Goal: Information Seeking & Learning: Learn about a topic

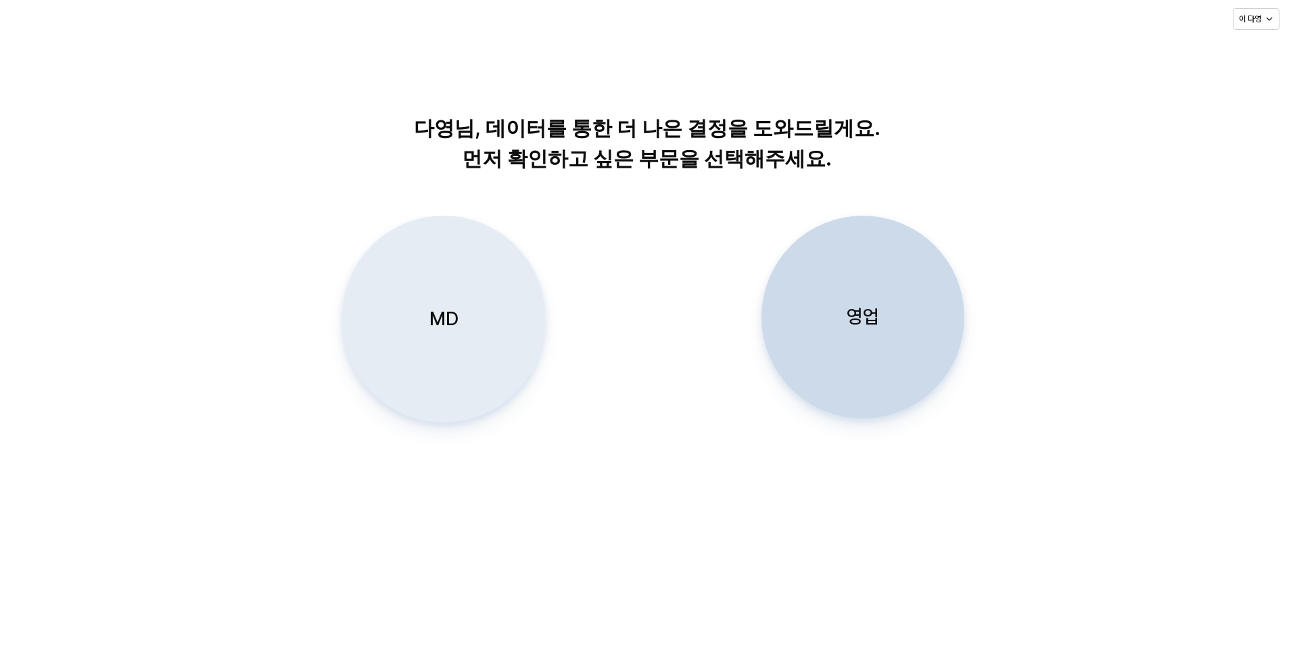
click at [413, 295] on div "MD" at bounding box center [443, 319] width 191 height 206
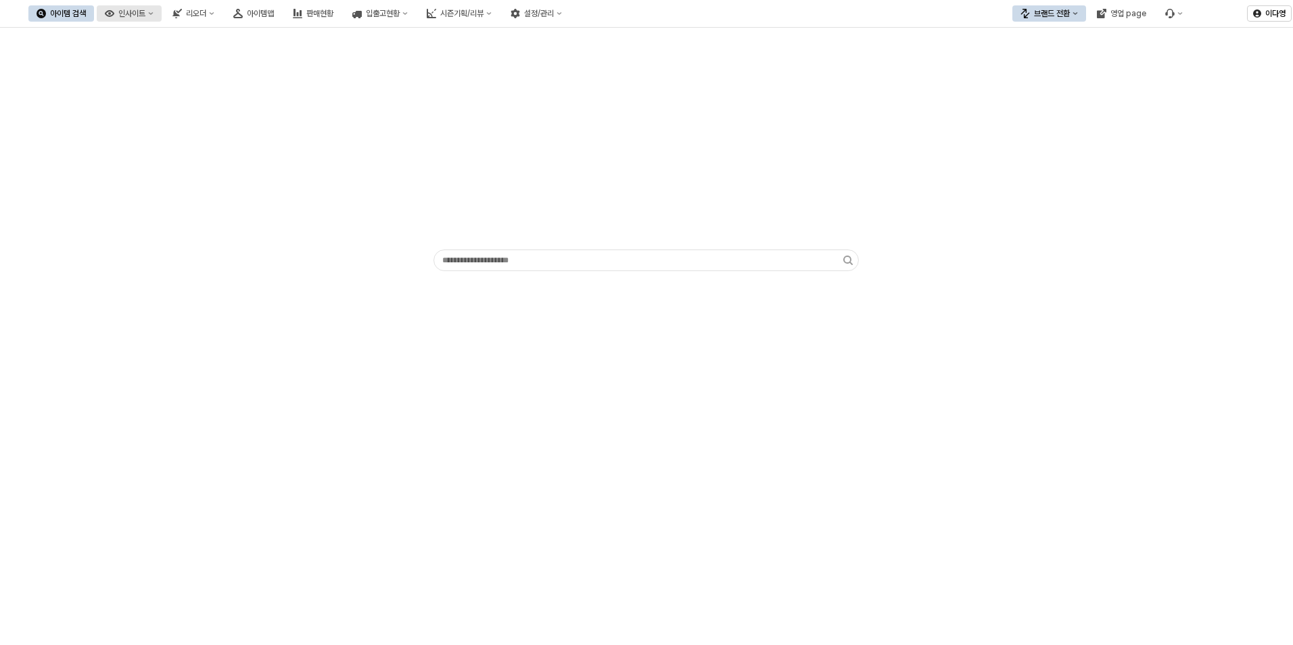
click at [162, 13] on button "인사이트" at bounding box center [129, 13] width 65 height 16
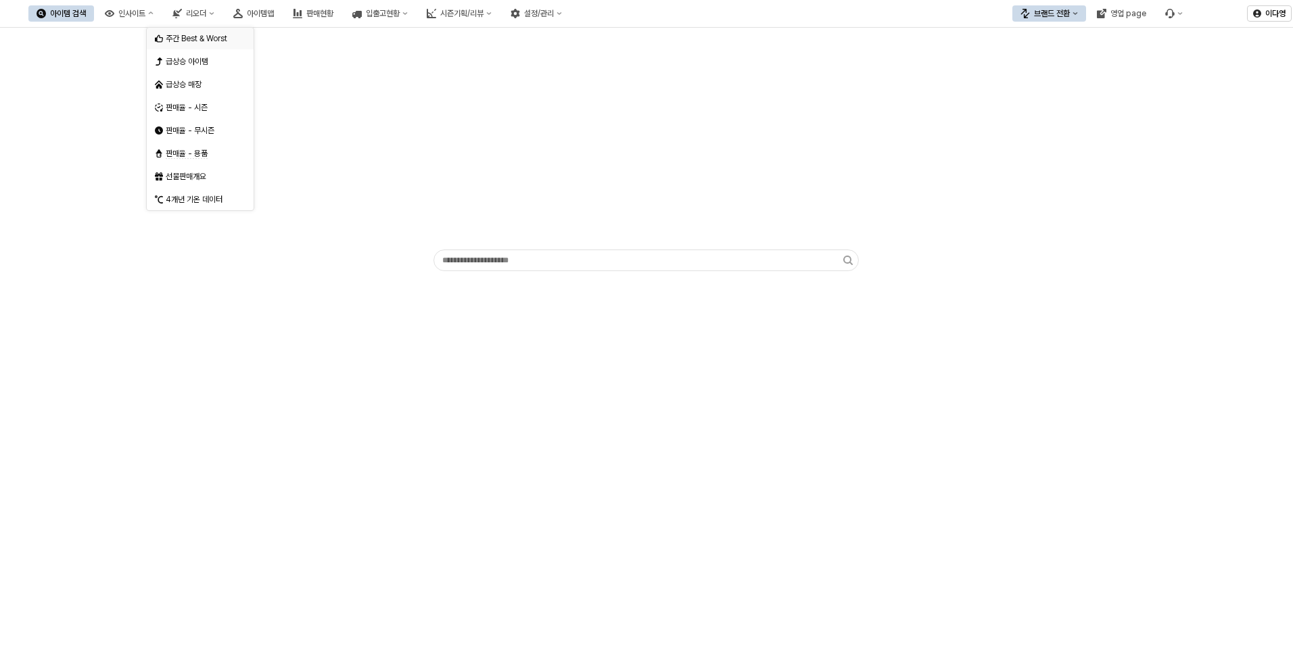
click at [187, 38] on div "주간 Best & Worst" at bounding box center [202, 38] width 72 height 11
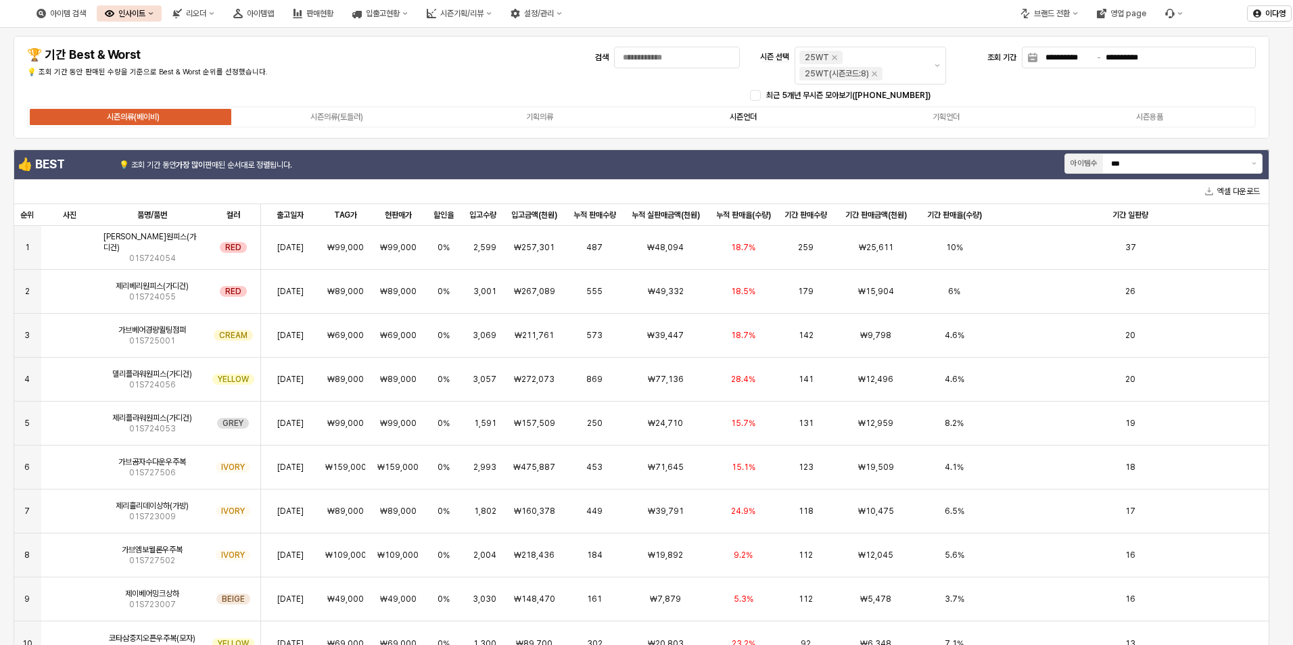
click at [733, 122] on label "시즌언더" at bounding box center [744, 117] width 204 height 12
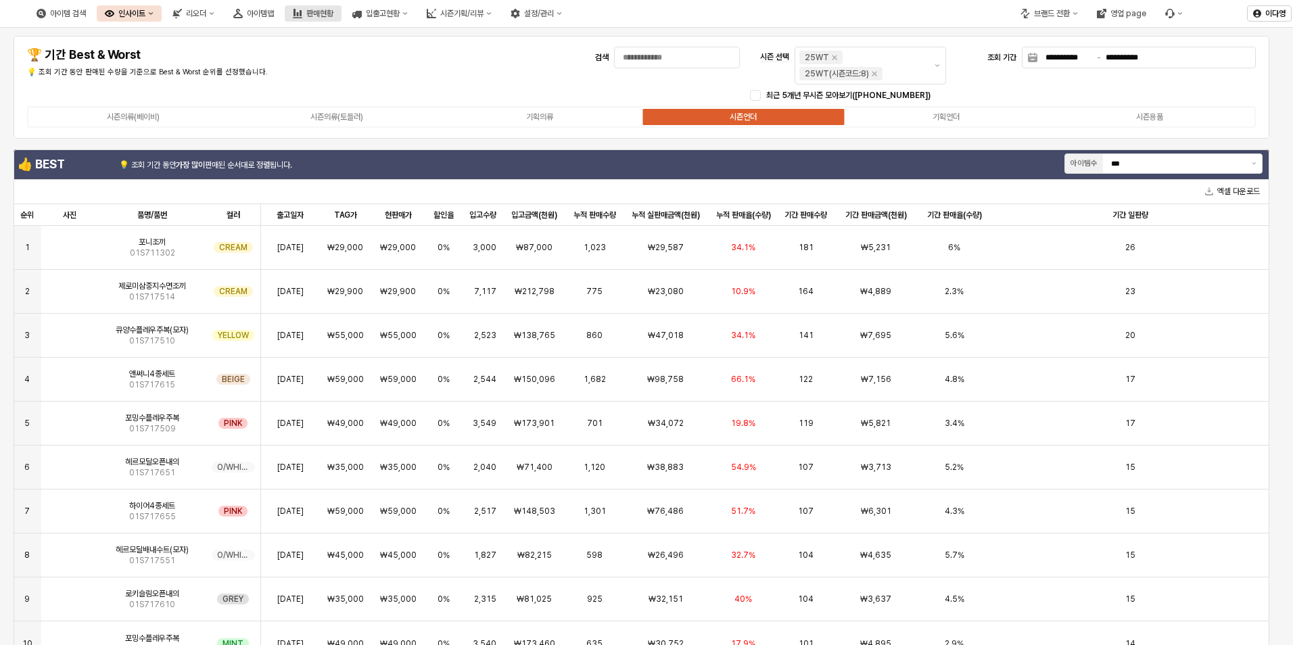
click at [302, 9] on icon "판매현황" at bounding box center [297, 13] width 9 height 9
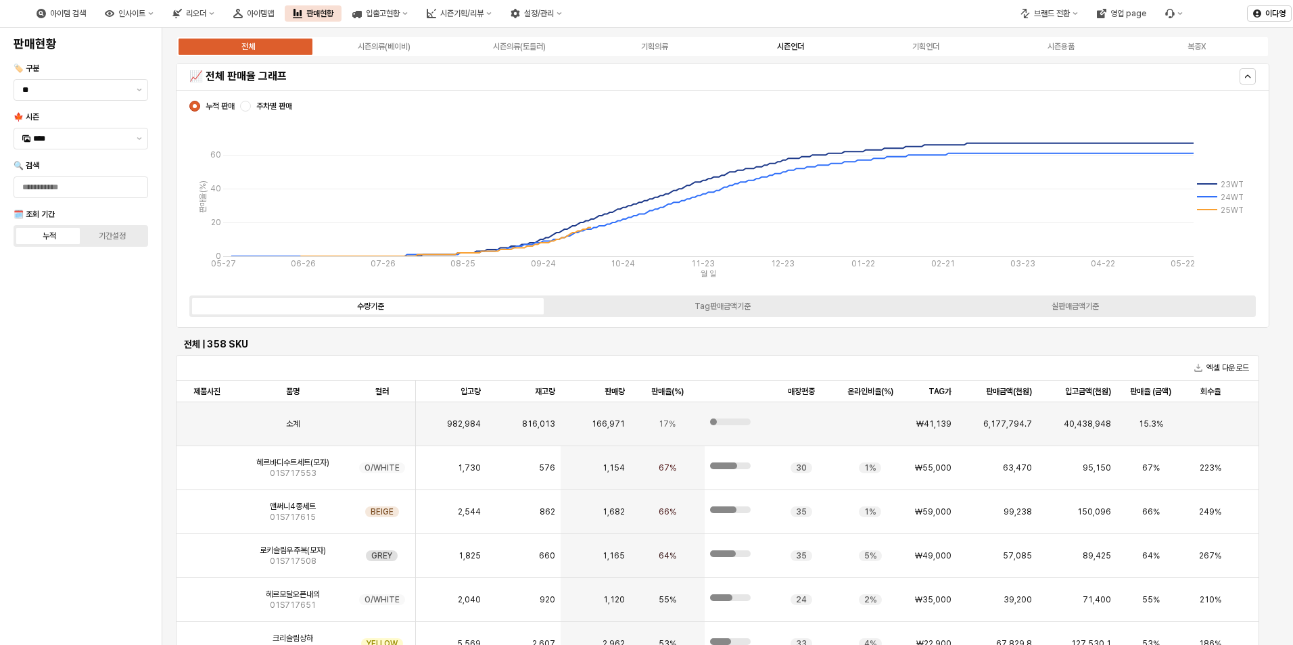
click at [793, 49] on div "시즌언더" at bounding box center [790, 46] width 27 height 9
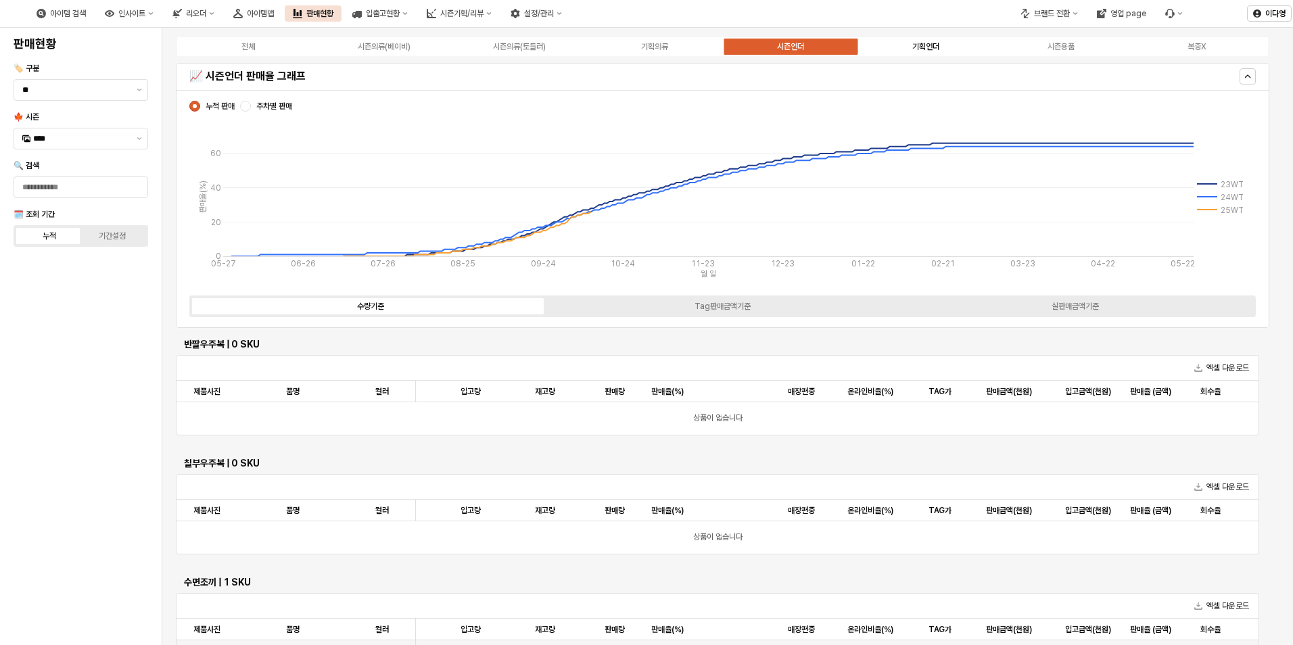
click at [918, 46] on div "기획언더" at bounding box center [925, 46] width 27 height 9
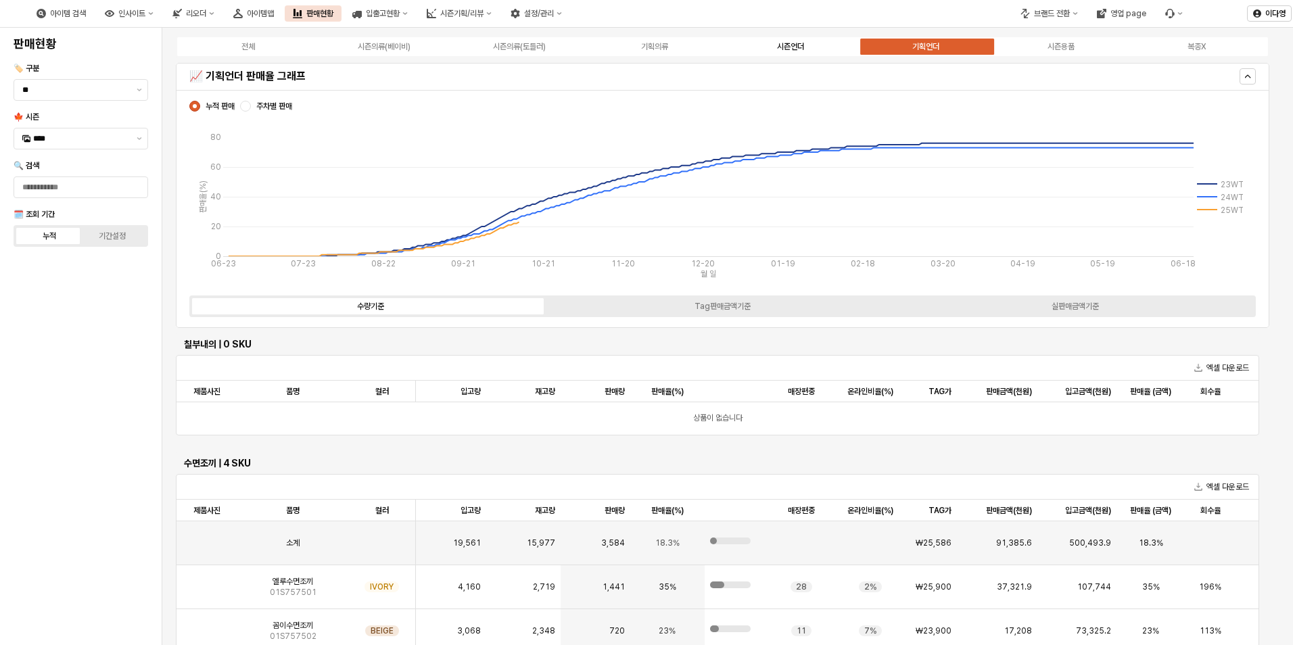
click at [790, 42] on div "시즌언더" at bounding box center [790, 46] width 27 height 9
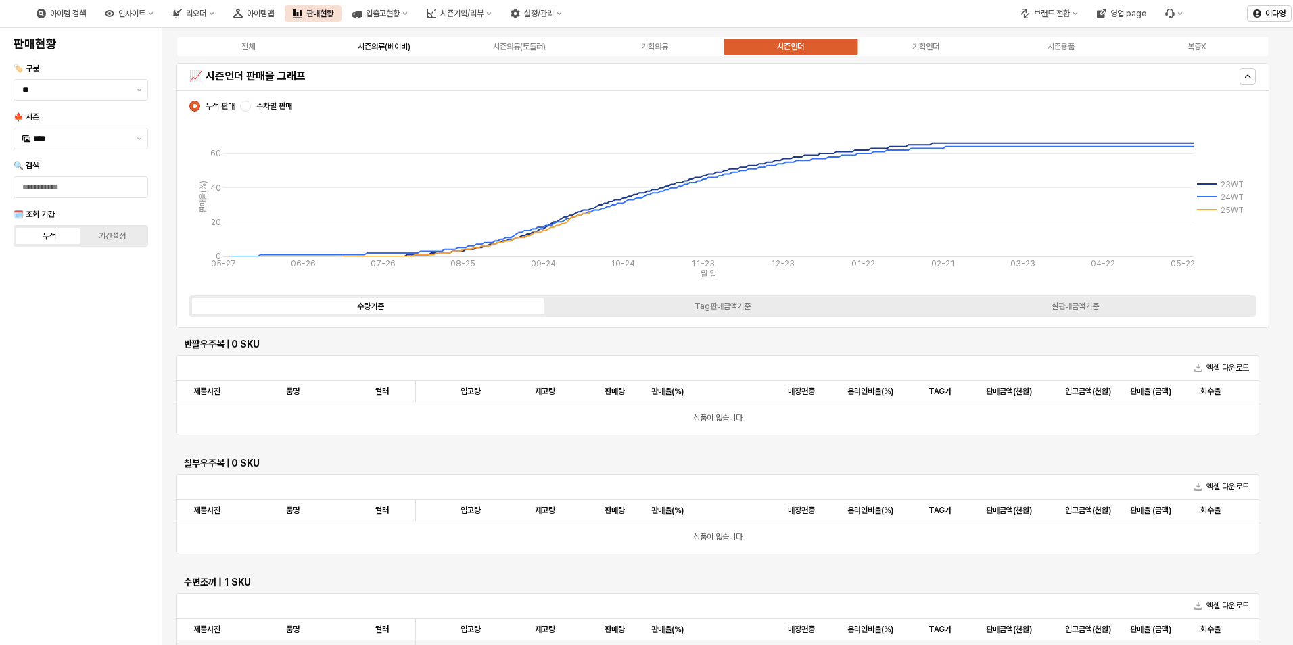
click at [350, 43] on label "시즌의류(베이비)" at bounding box center [383, 47] width 135 height 12
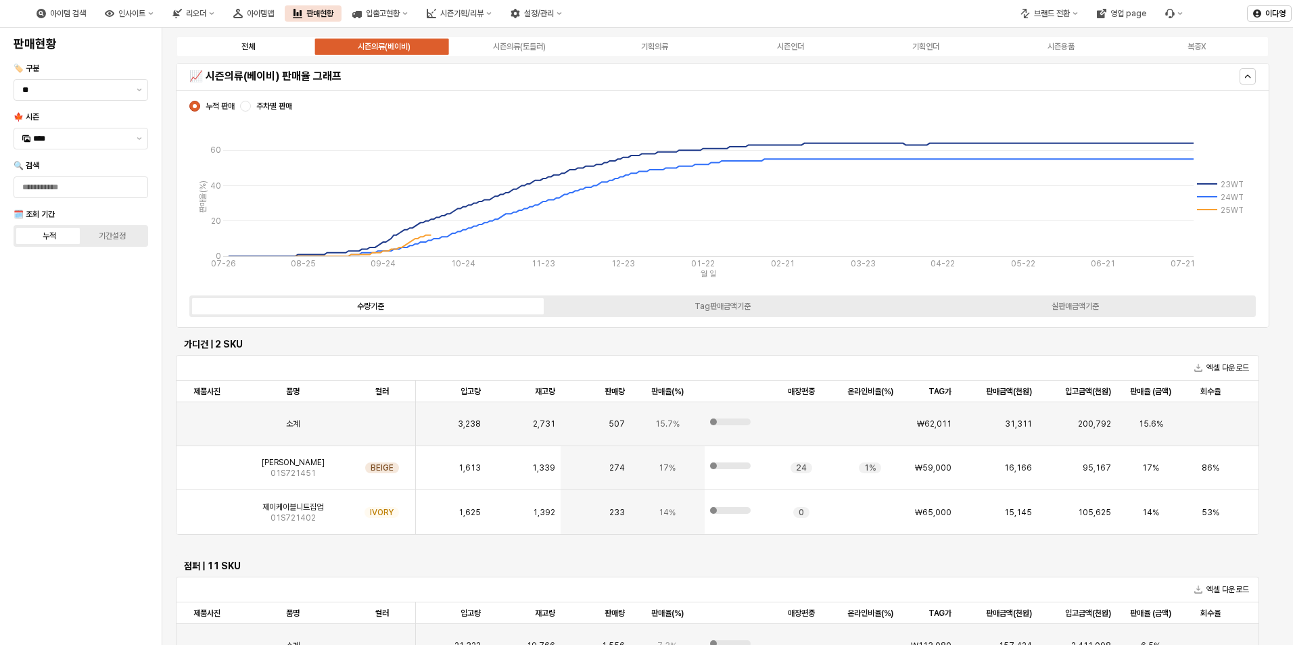
click at [250, 51] on div "전체" at bounding box center [248, 46] width 14 height 9
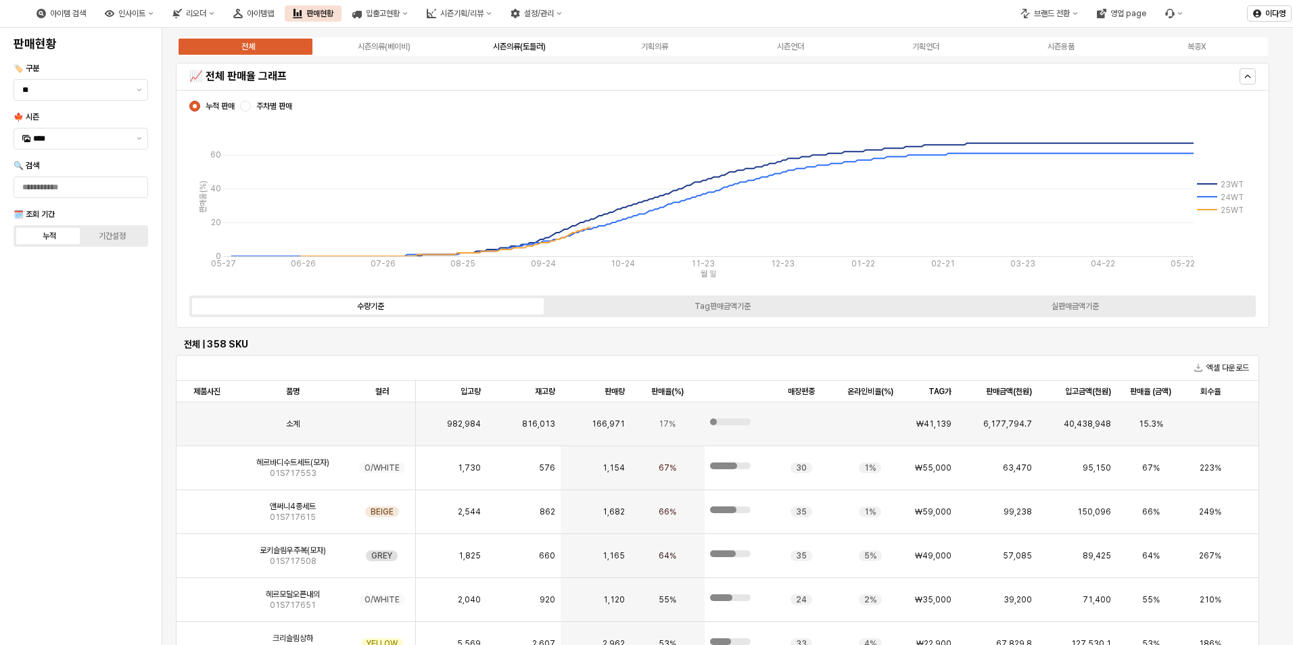
click at [490, 47] on label "시즌의류(토들러)" at bounding box center [519, 47] width 135 height 12
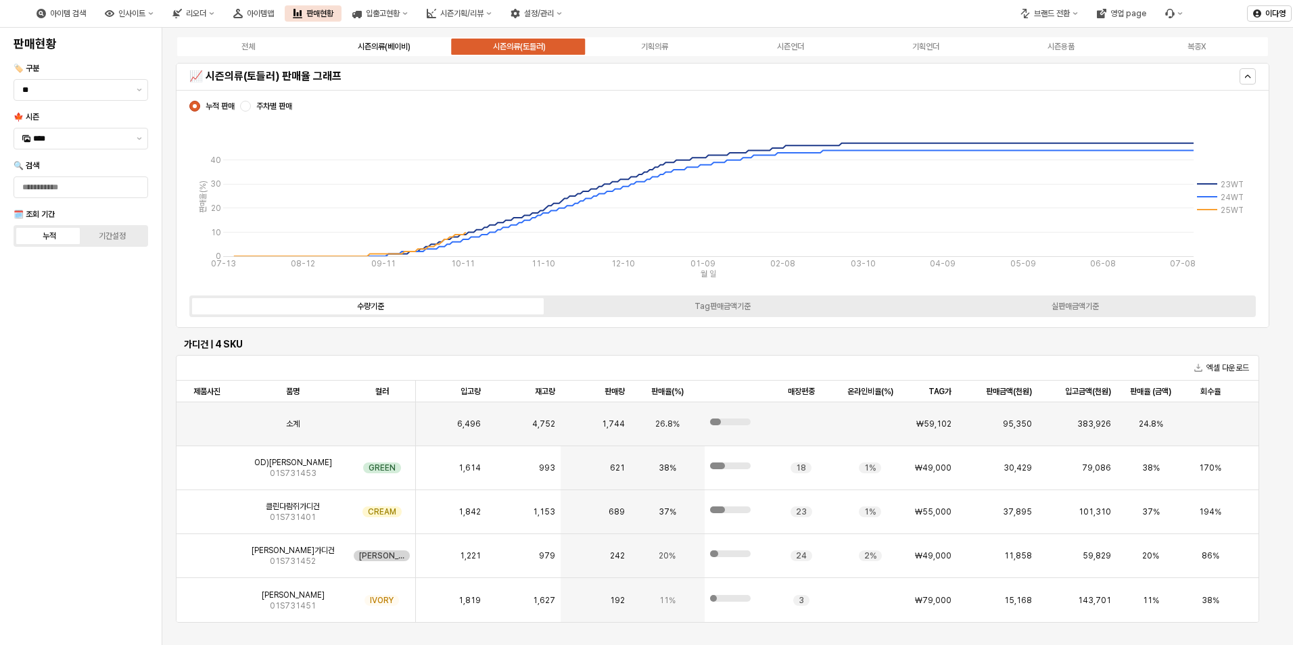
click at [408, 47] on div "시즌의류(베이비)" at bounding box center [384, 46] width 53 height 9
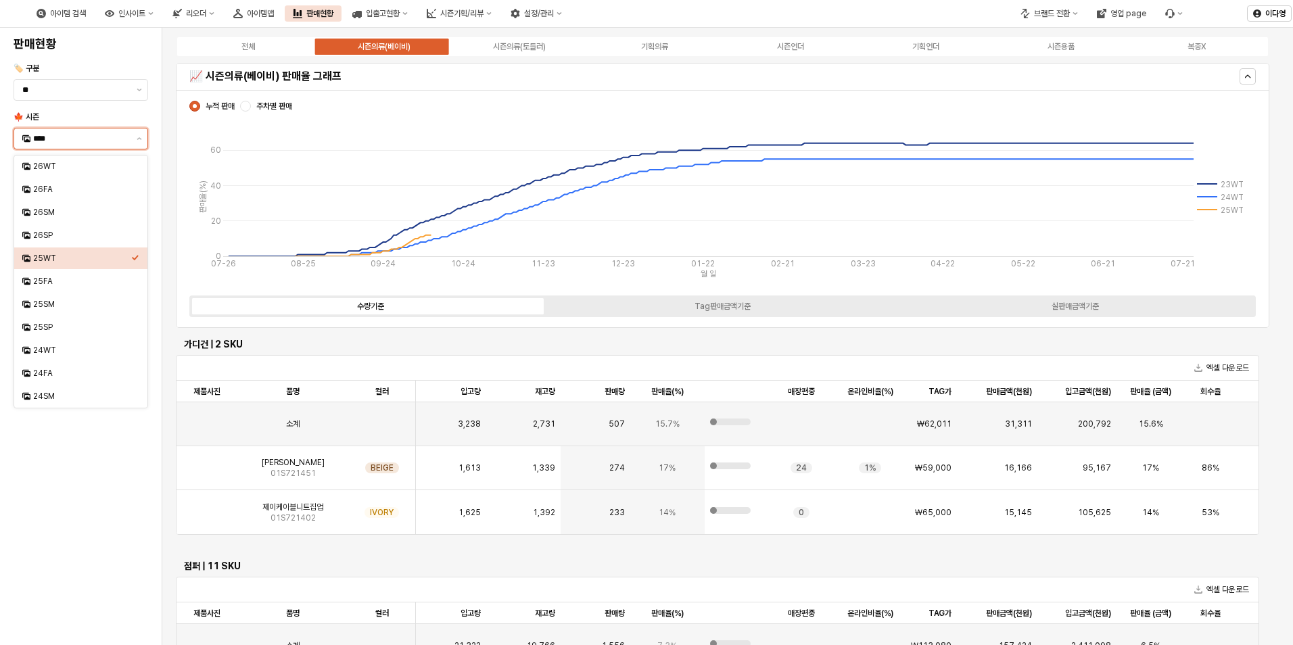
click at [70, 135] on input "****" at bounding box center [80, 139] width 95 height 14
click at [41, 283] on div "25FA" at bounding box center [82, 281] width 98 height 11
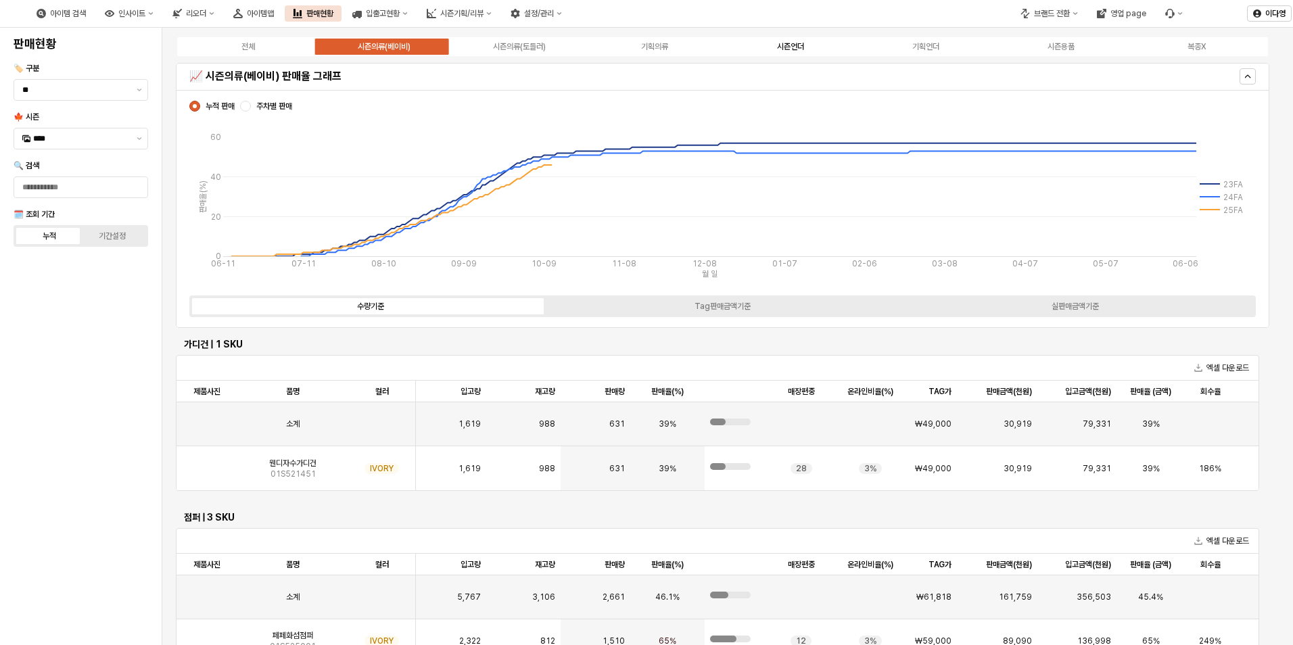
click at [785, 49] on div "시즌언더" at bounding box center [790, 46] width 27 height 9
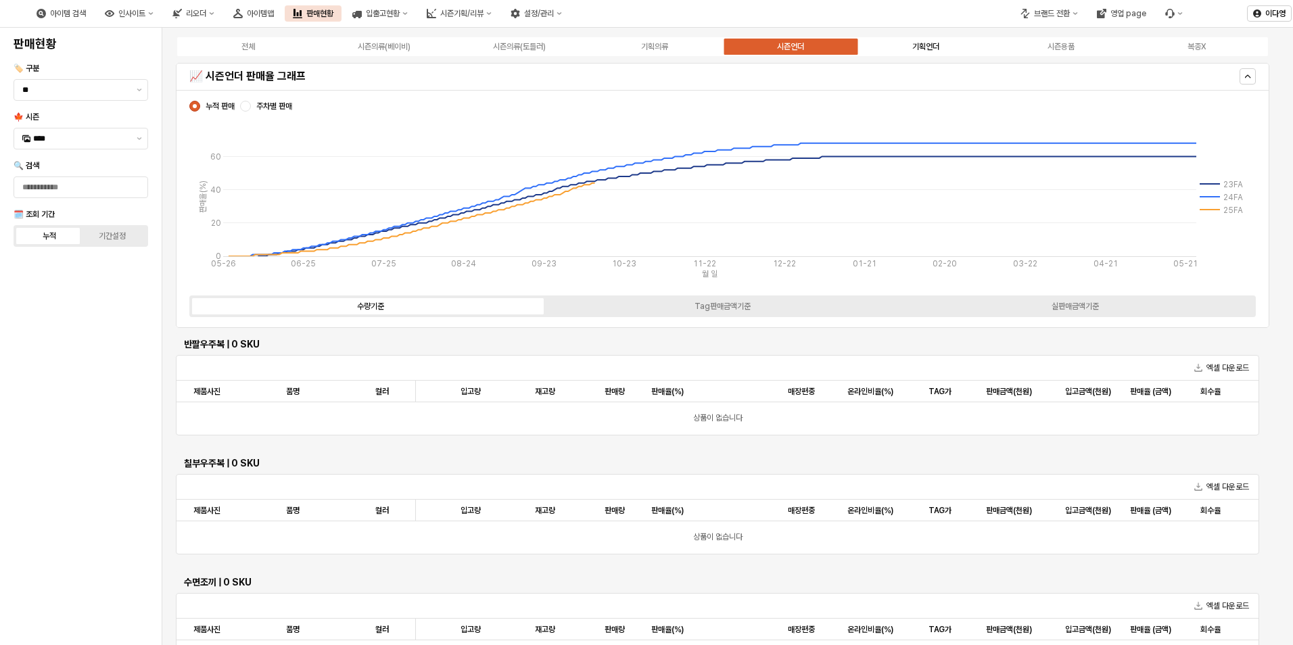
click at [922, 43] on div "기획언더" at bounding box center [925, 46] width 27 height 9
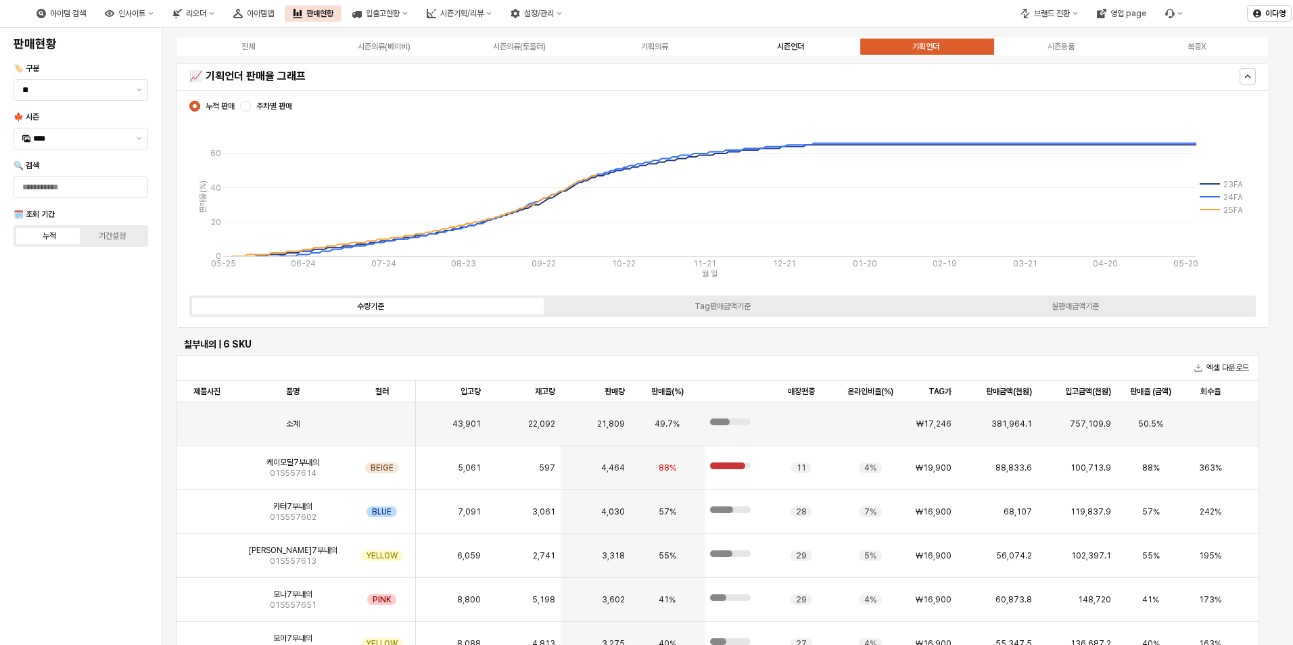
click at [805, 48] on label "시즌언더" at bounding box center [790, 47] width 135 height 12
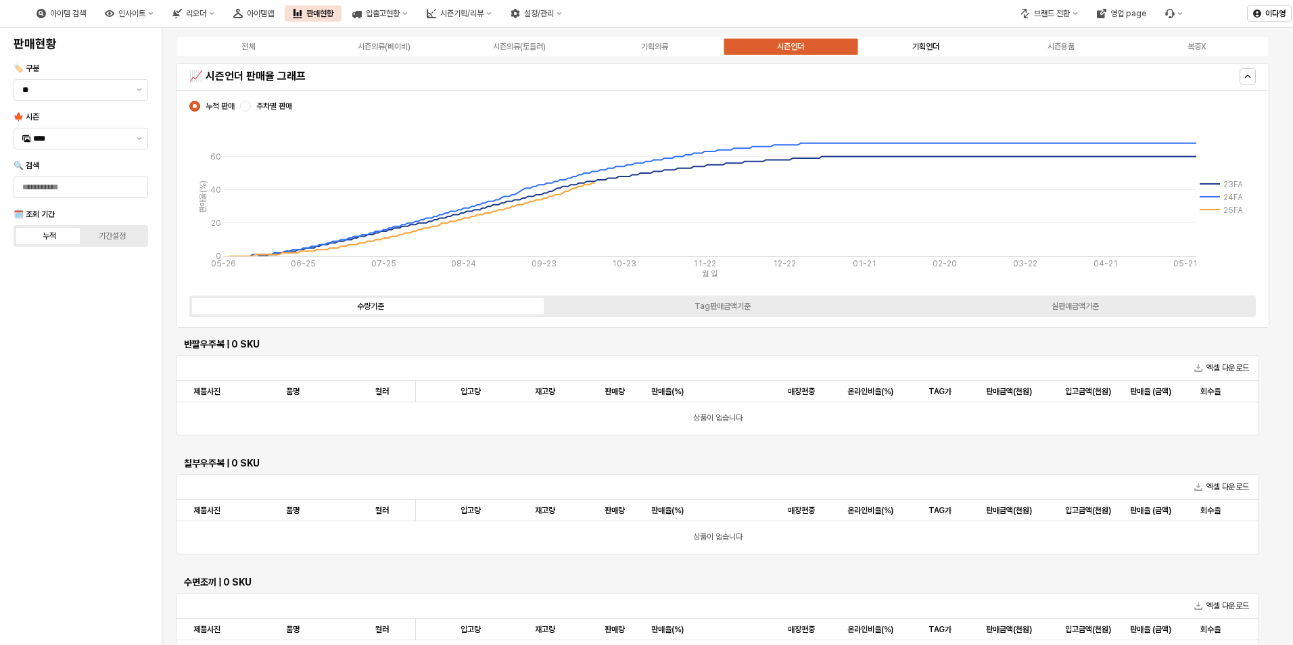
click at [935, 43] on div "기획언더" at bounding box center [925, 46] width 27 height 9
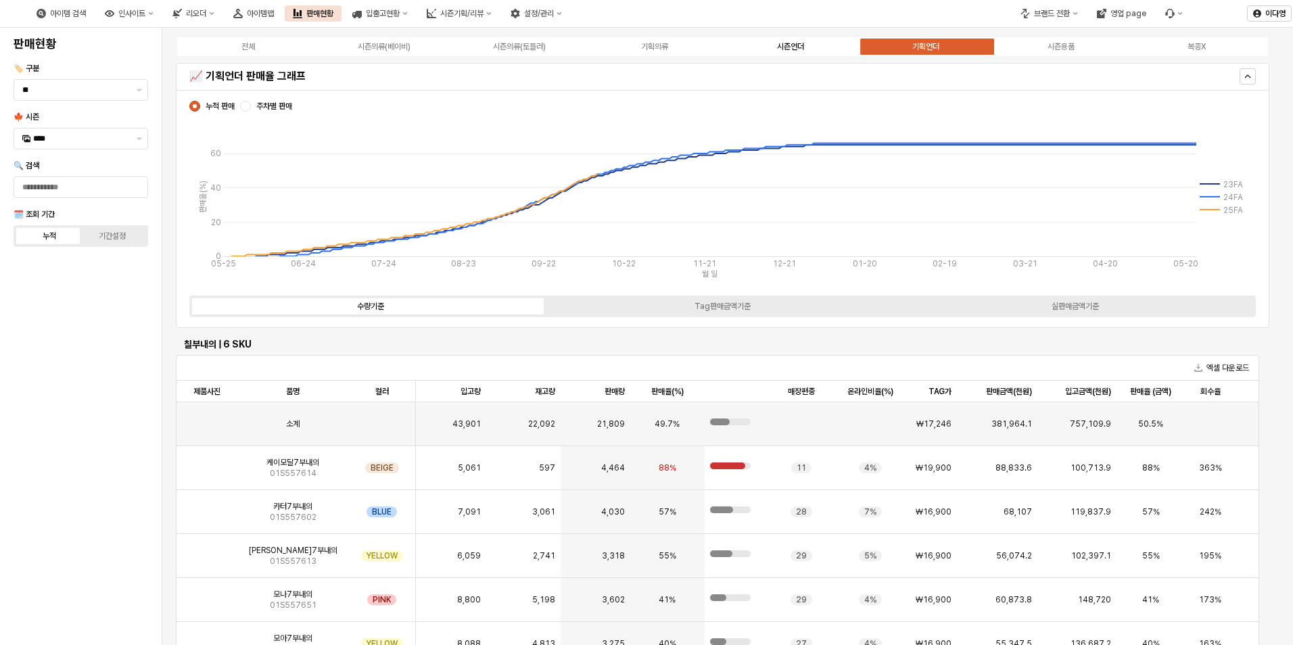
click at [783, 49] on div "시즌언더" at bounding box center [790, 46] width 27 height 9
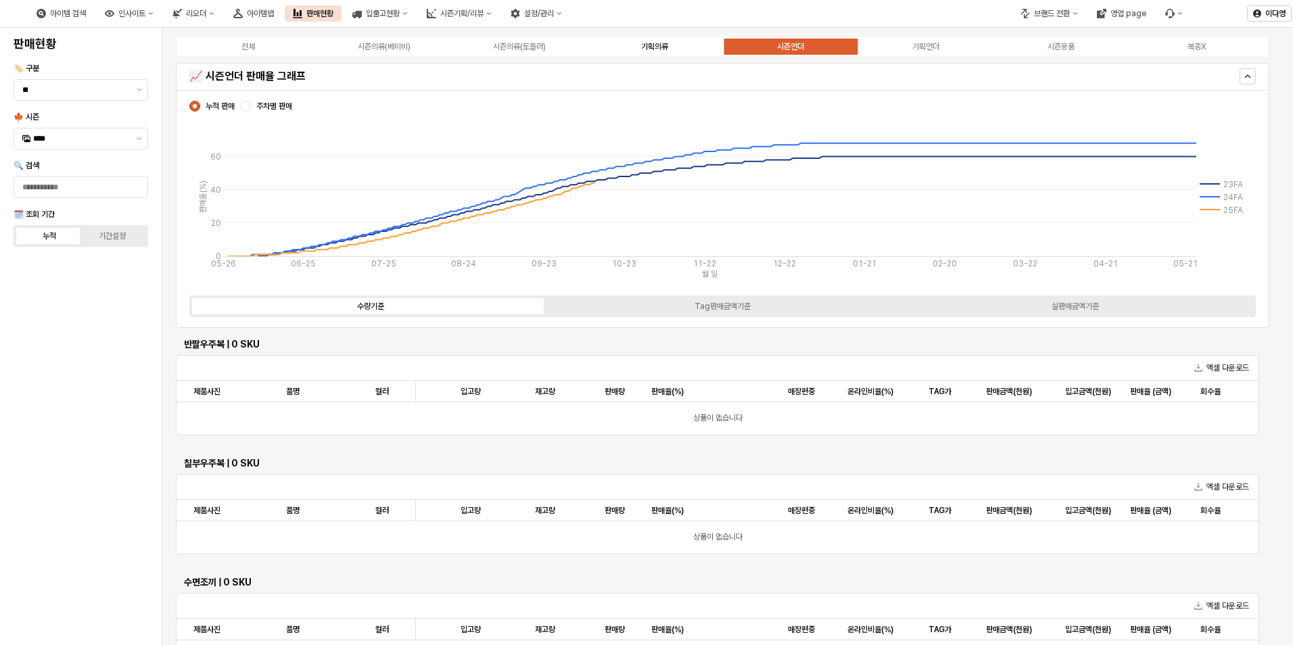
click at [671, 51] on label "기획의류" at bounding box center [654, 47] width 135 height 12
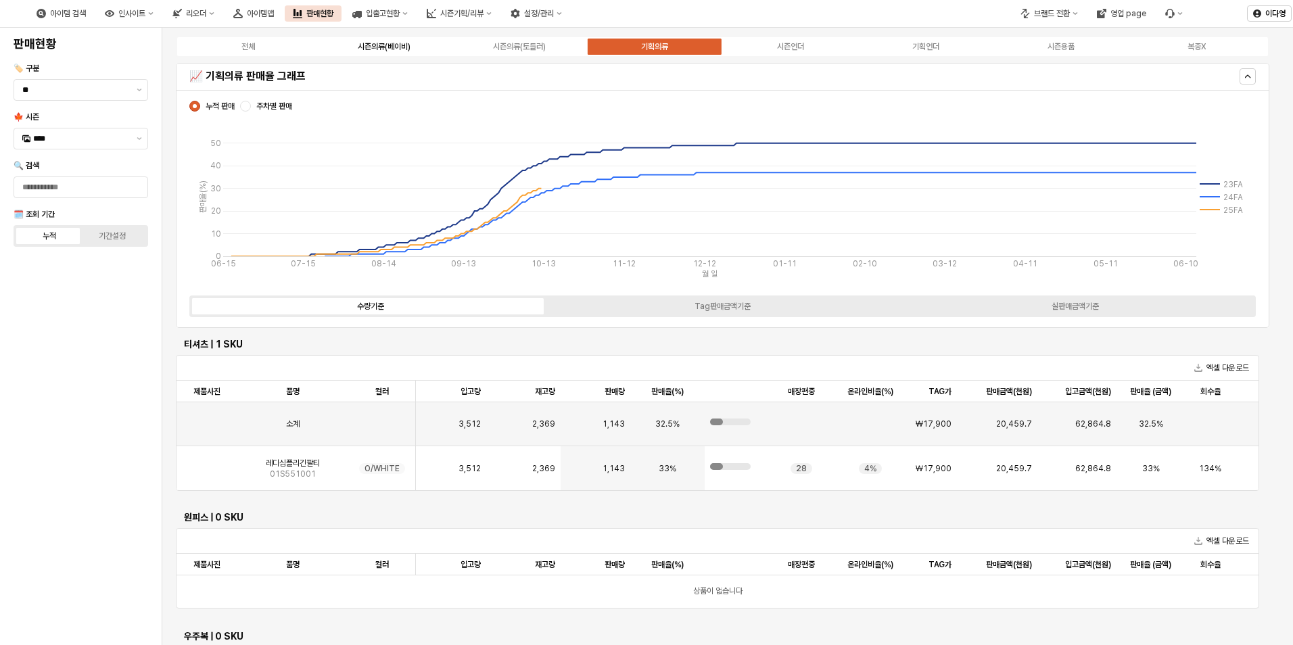
click at [391, 52] on label "시즌의류(베이비)" at bounding box center [383, 47] width 135 height 12
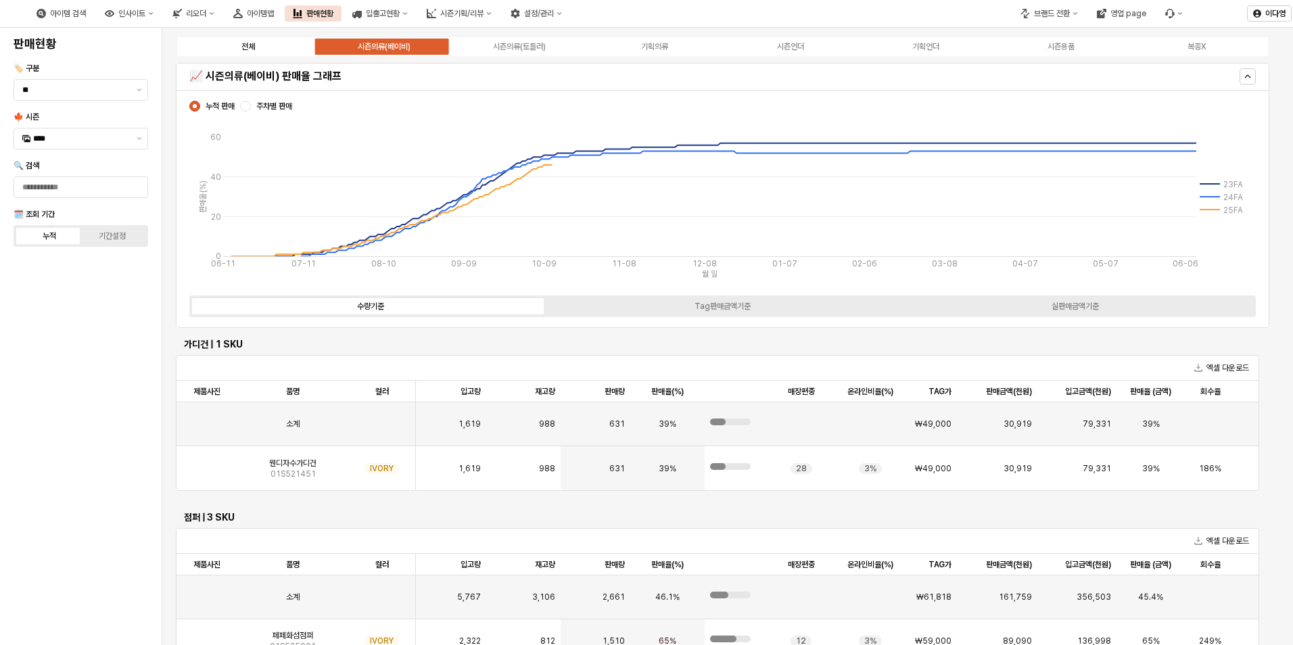
click at [258, 42] on label "전체" at bounding box center [248, 47] width 135 height 12
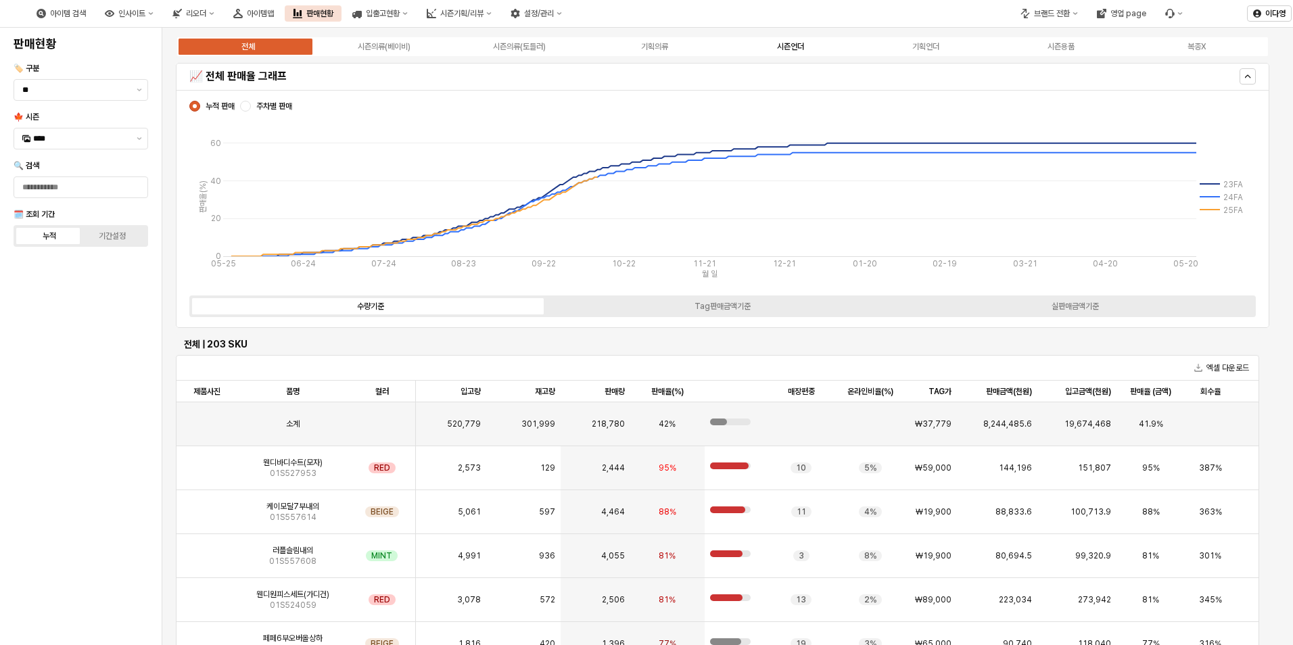
click at [790, 48] on div "시즌언더" at bounding box center [790, 46] width 27 height 9
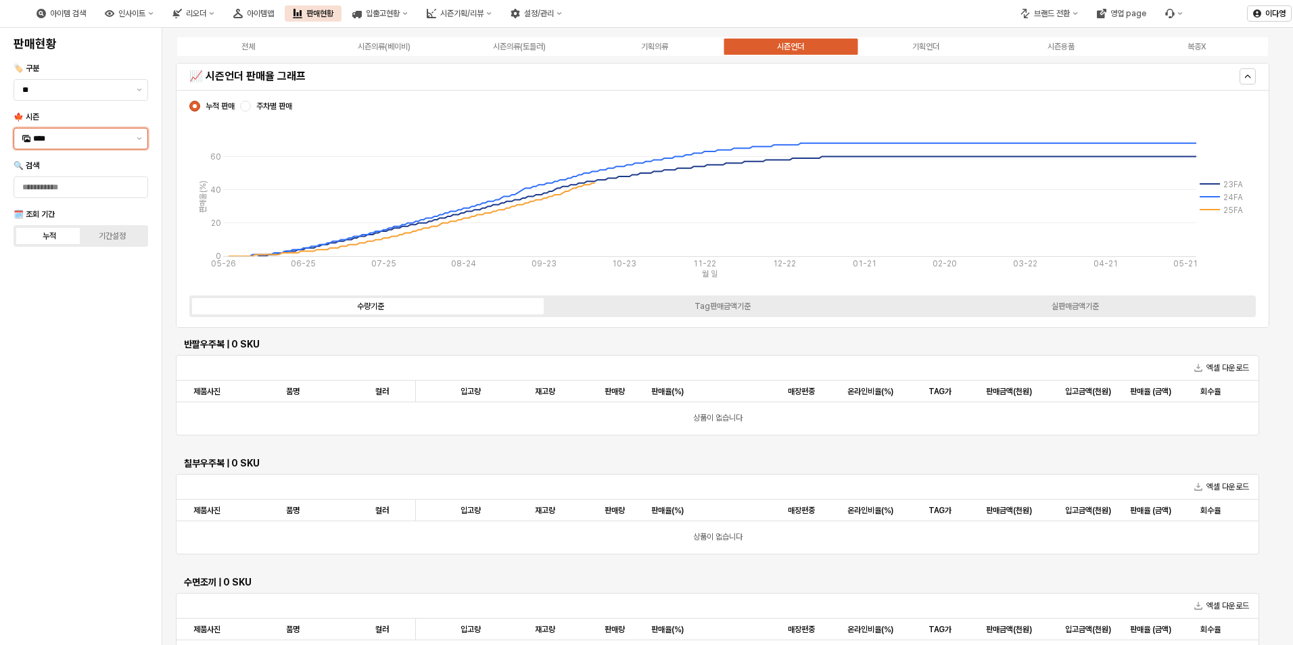
click at [25, 132] on div "****" at bounding box center [72, 138] width 117 height 20
click at [54, 256] on div "25WT" at bounding box center [82, 258] width 98 height 11
type input "****"
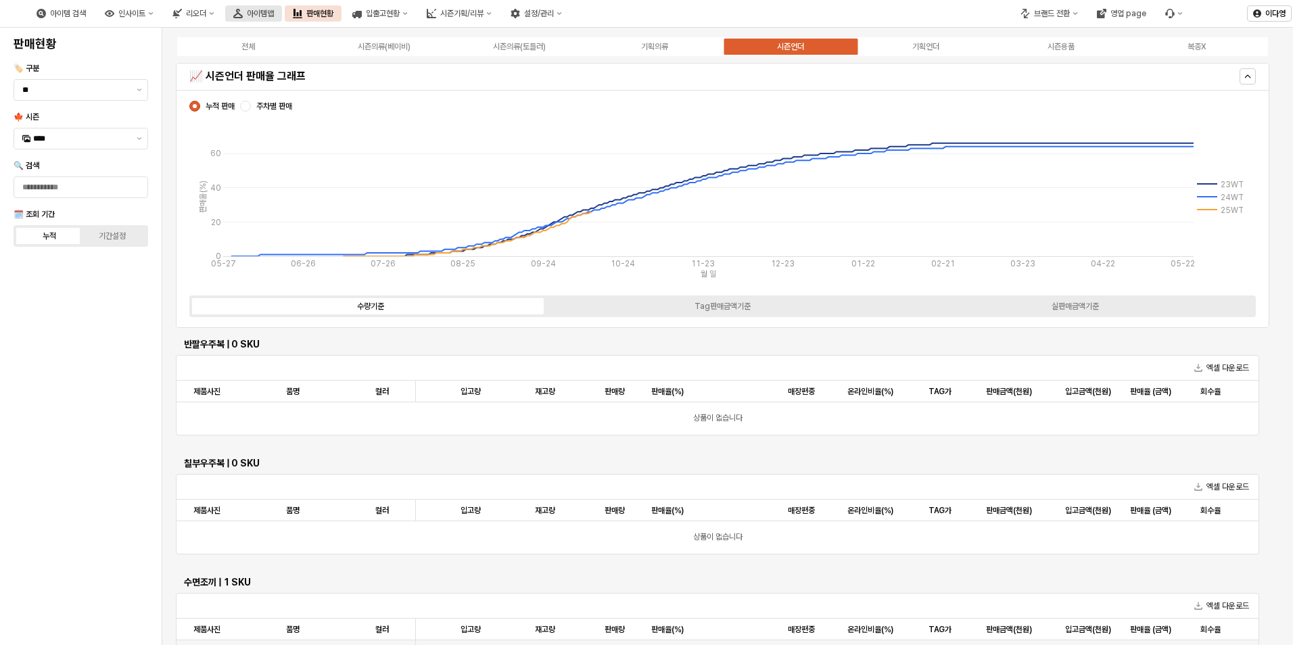
click at [274, 15] on div "아이템맵" at bounding box center [260, 13] width 27 height 9
